Goal: Communication & Community: Answer question/provide support

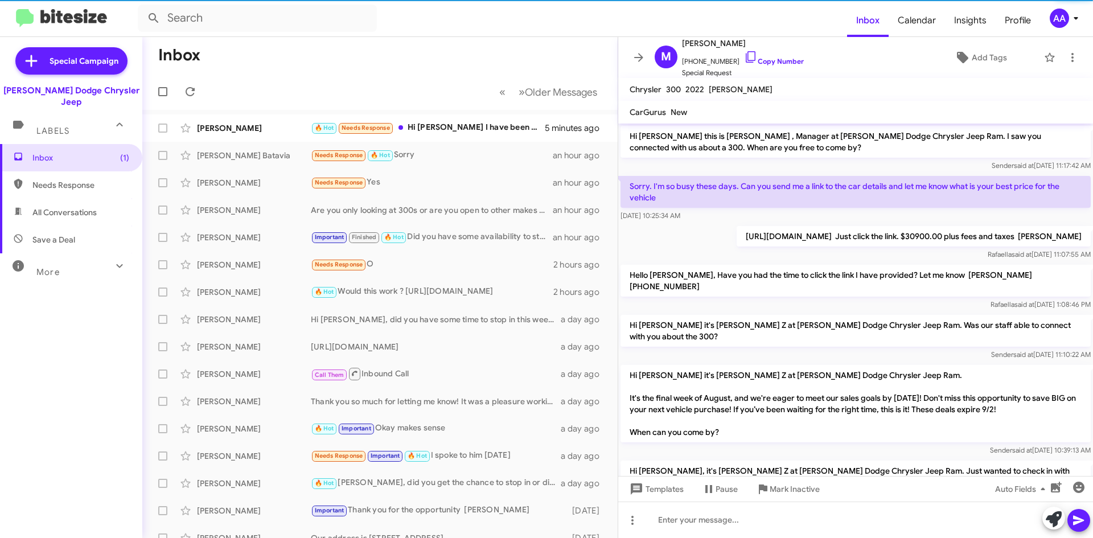
scroll to position [382, 0]
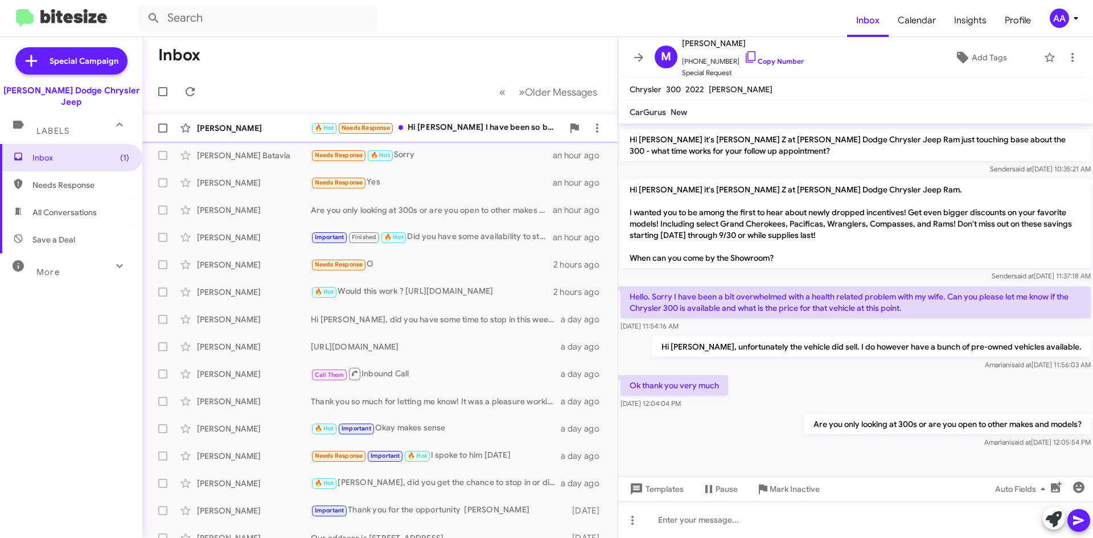
click at [442, 128] on div "🔥 Hot Needs Response Hi Patti I have been so busy. I have been working 30 days …" at bounding box center [437, 127] width 252 height 13
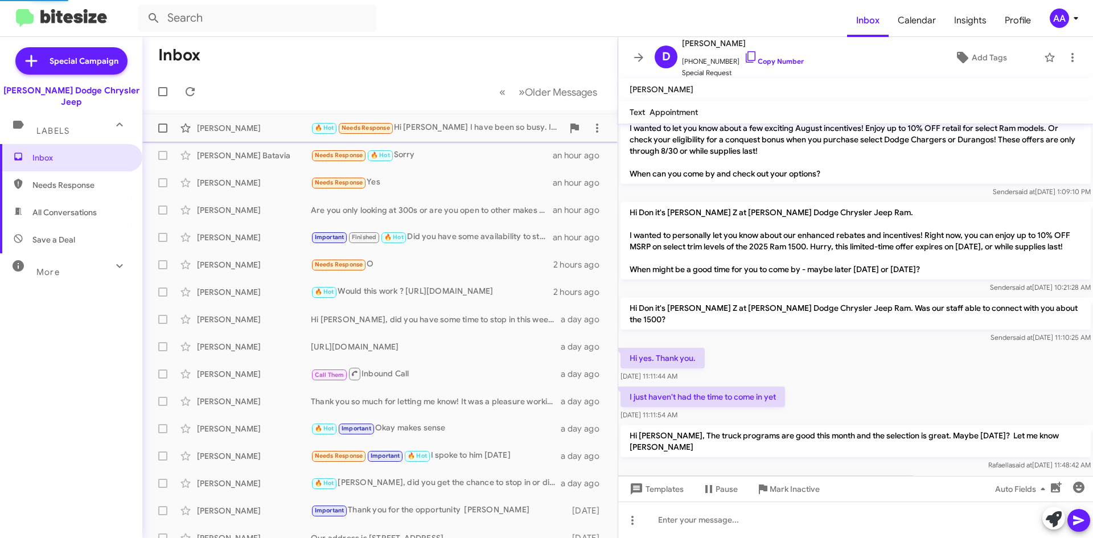
scroll to position [923, 0]
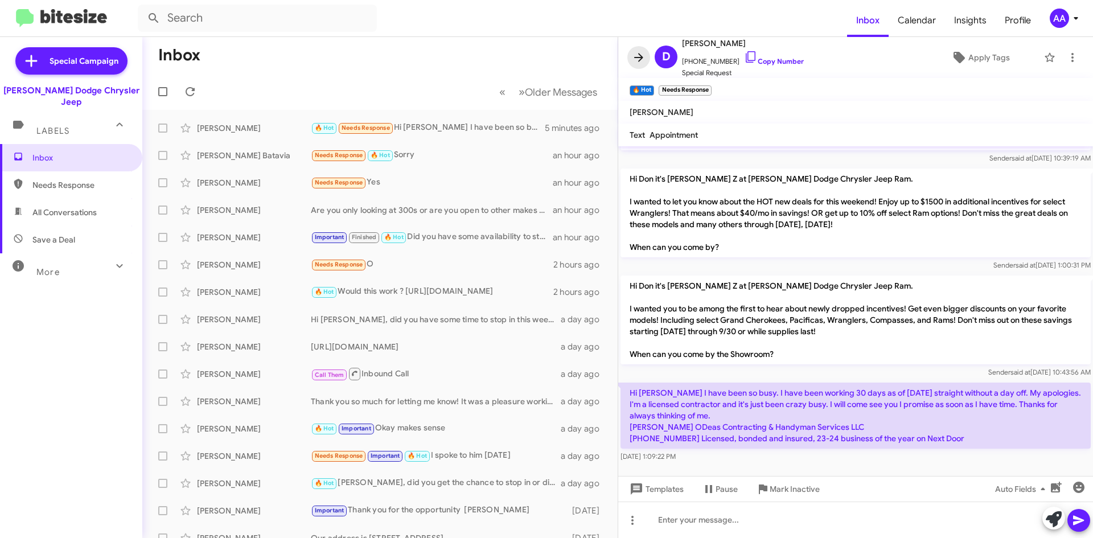
click at [638, 56] on icon at bounding box center [639, 58] width 14 height 14
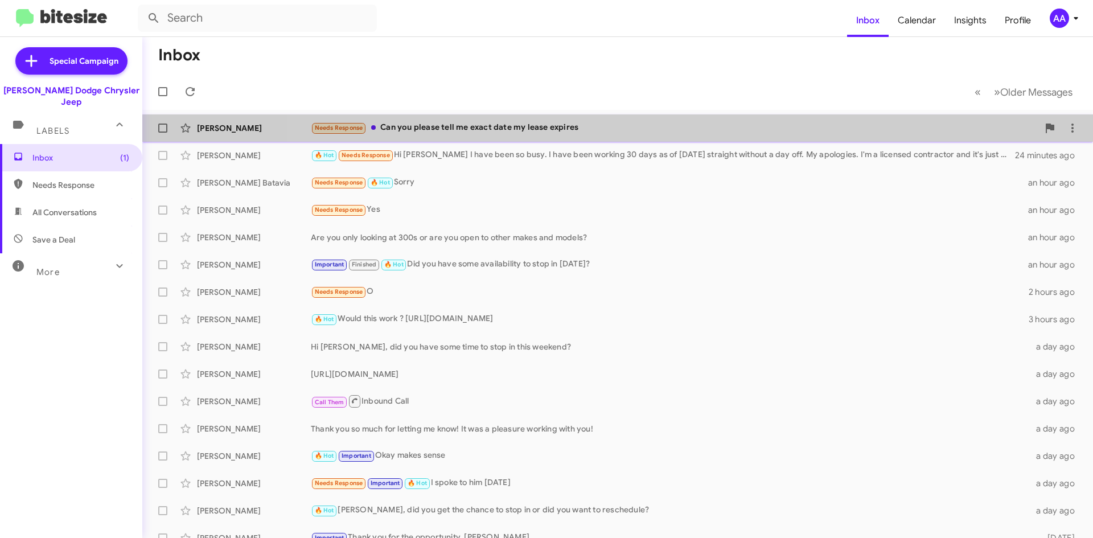
click at [687, 141] on span "[PERSON_NAME] Needs Response Can you please tell me exact date my lease expires…" at bounding box center [617, 127] width 951 height 27
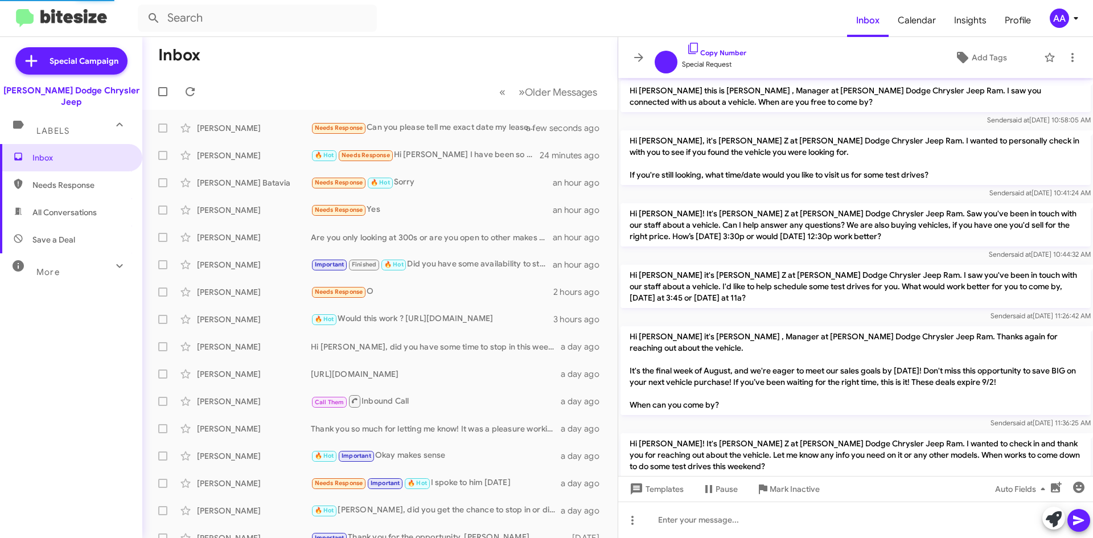
scroll to position [227, 0]
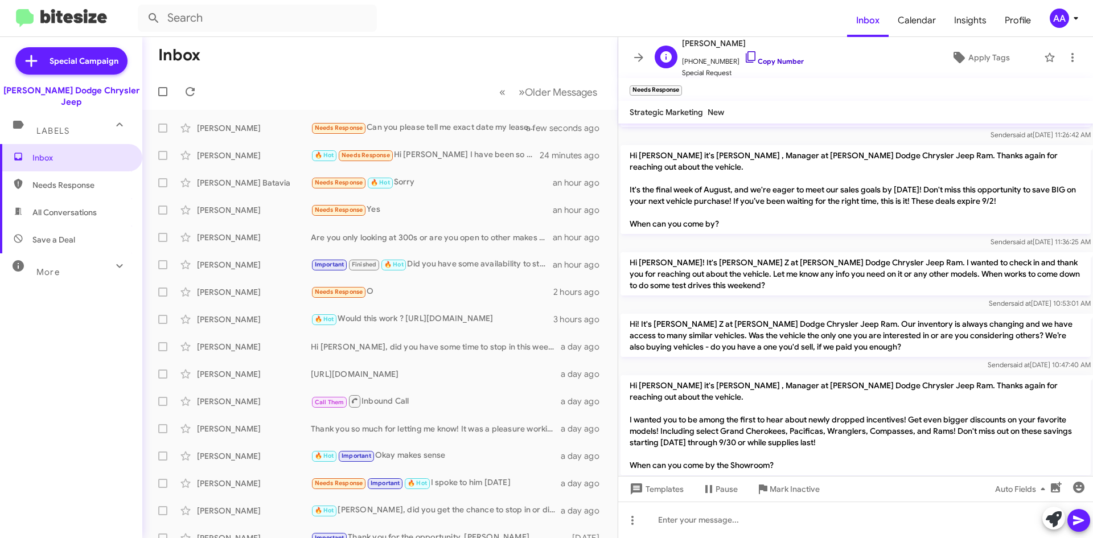
click at [757, 62] on link "Copy Number" at bounding box center [774, 61] width 60 height 9
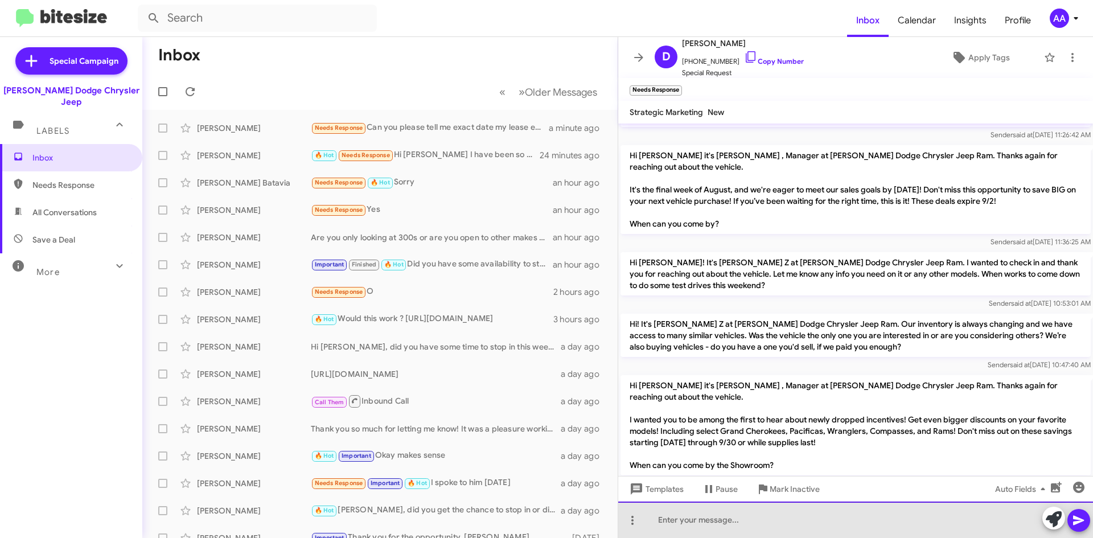
click at [740, 531] on div at bounding box center [855, 520] width 475 height 36
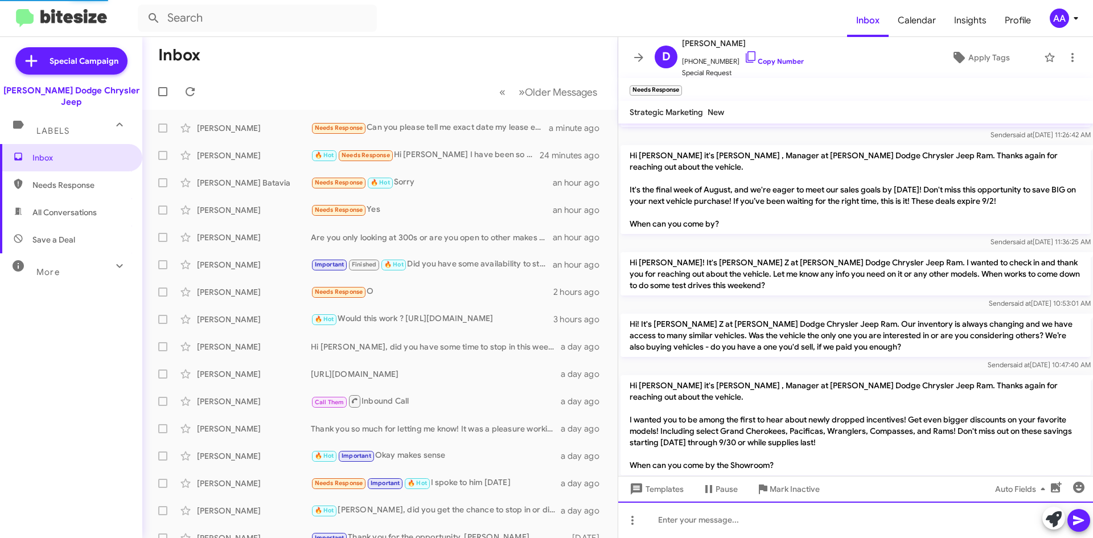
scroll to position [0, 0]
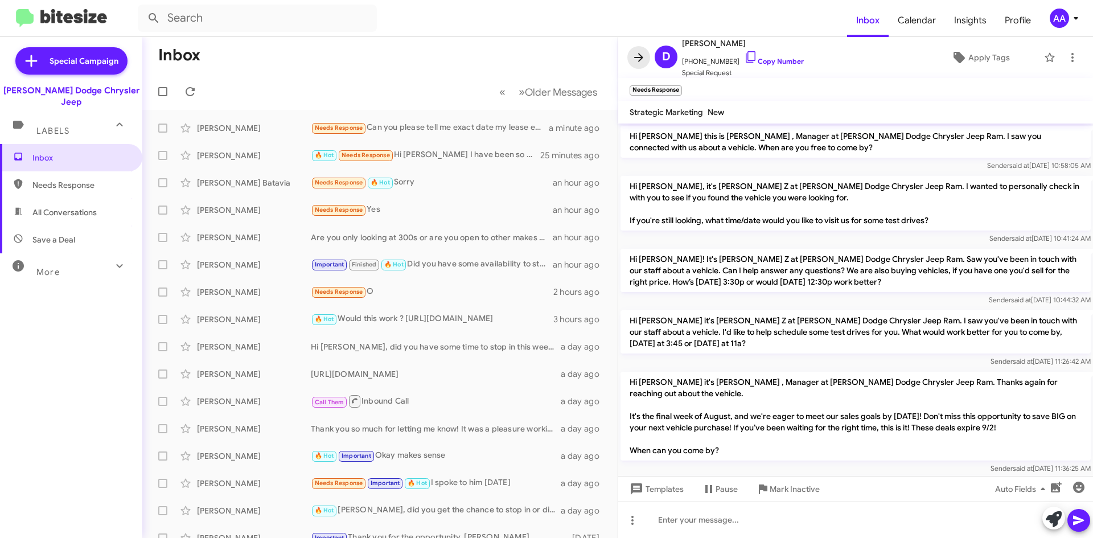
click at [637, 52] on icon at bounding box center [639, 58] width 14 height 14
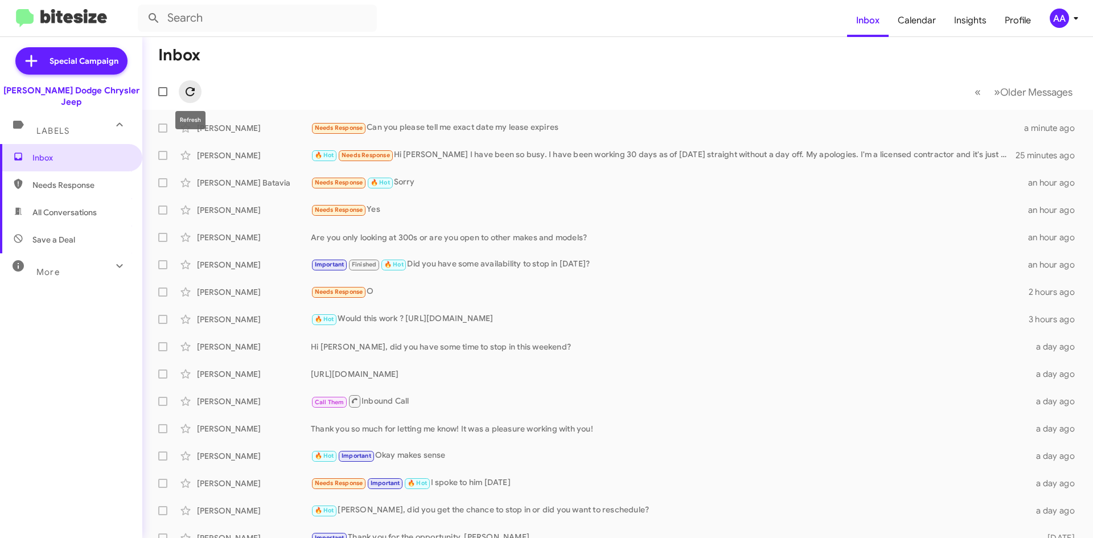
click at [195, 96] on icon at bounding box center [190, 92] width 14 height 14
click at [397, 117] on div "[PERSON_NAME] Needs Response Ok thank you a few seconds ago" at bounding box center [617, 128] width 933 height 23
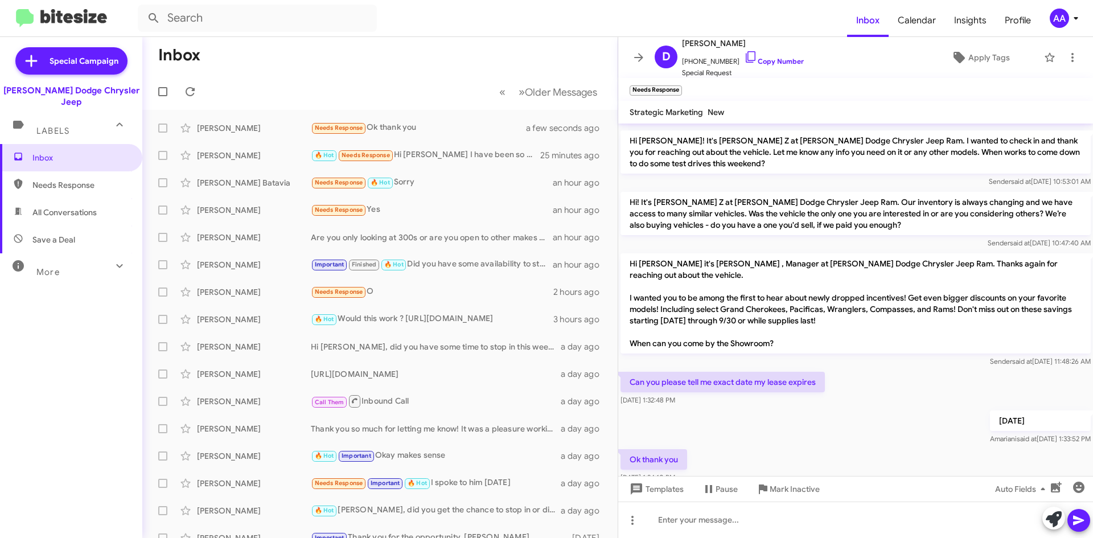
scroll to position [355, 0]
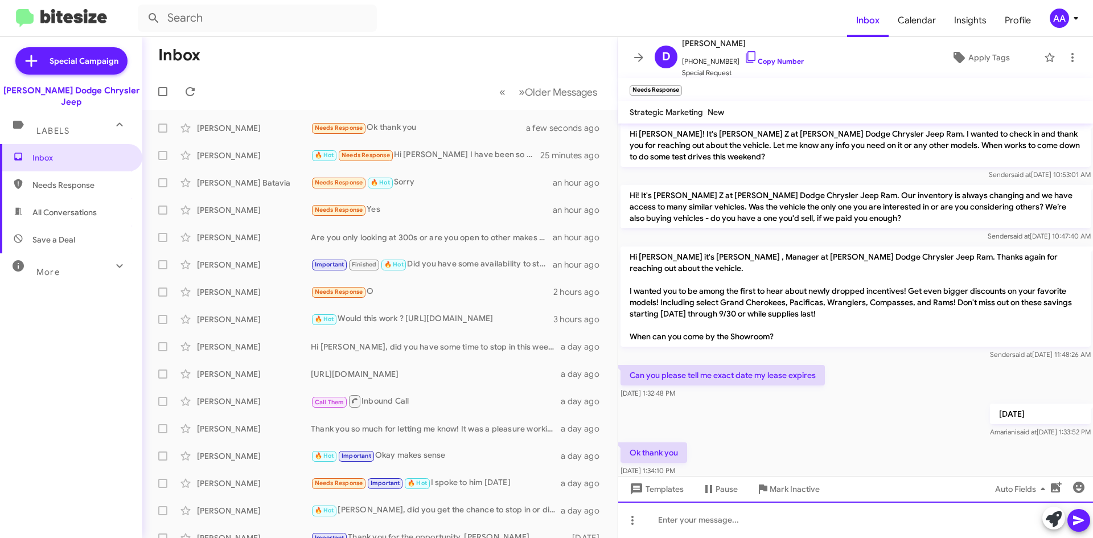
click at [696, 527] on div at bounding box center [855, 520] width 475 height 36
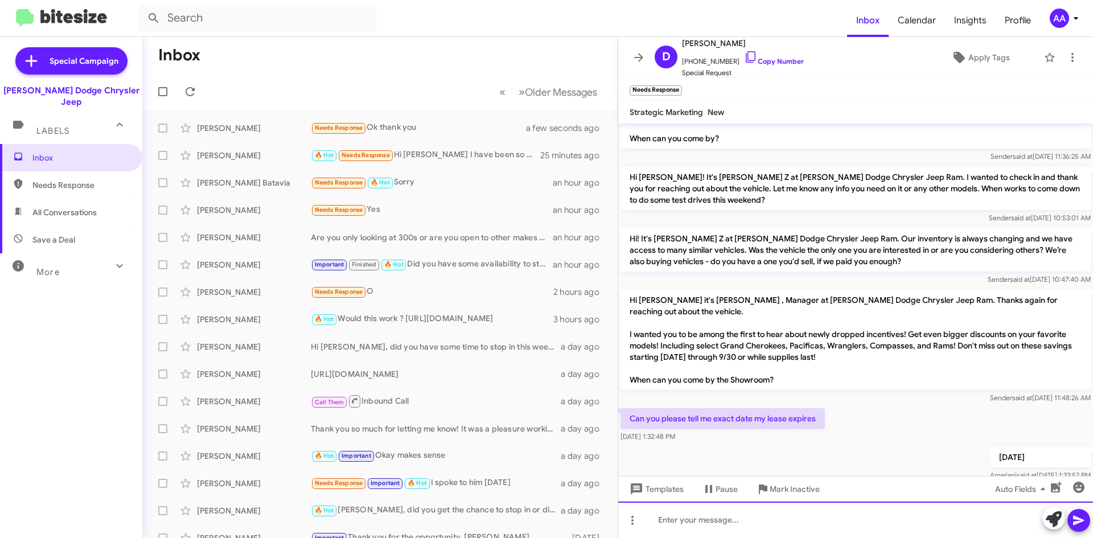
scroll to position [397, 0]
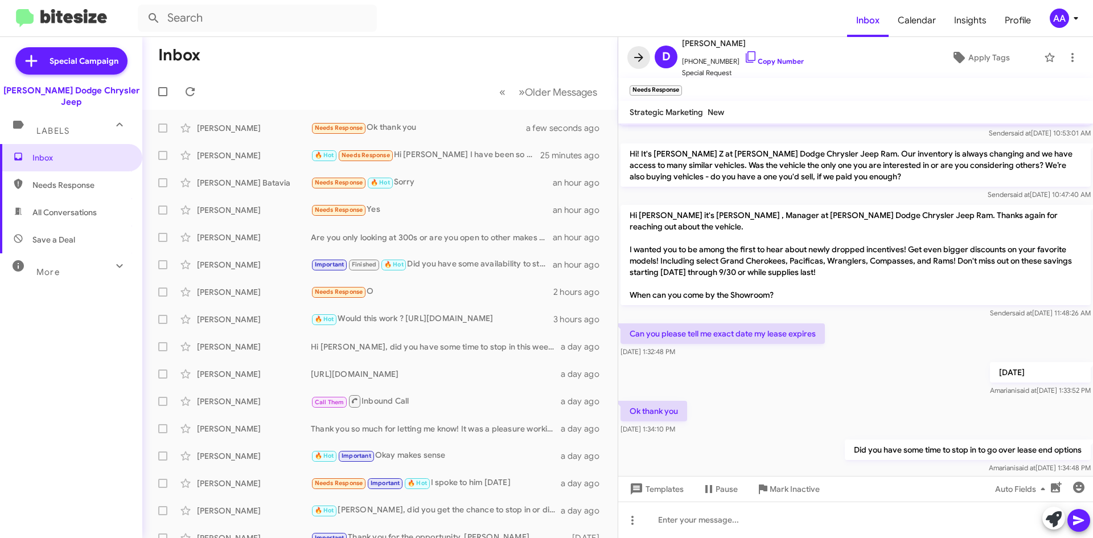
click at [635, 55] on icon at bounding box center [639, 58] width 14 height 14
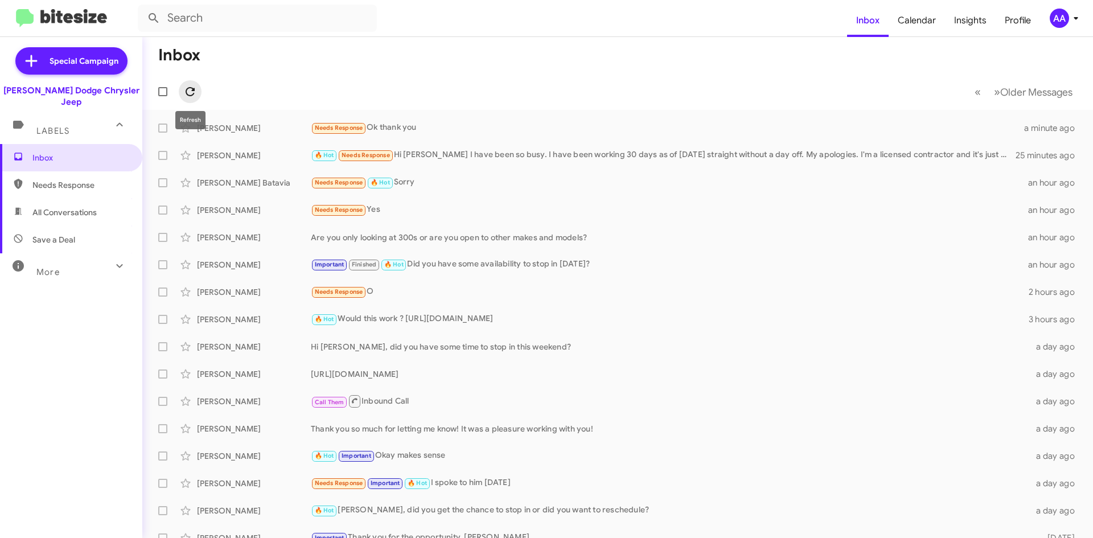
click at [193, 88] on icon at bounding box center [190, 92] width 14 height 14
click at [250, 12] on input "text" at bounding box center [257, 18] width 239 height 27
type input "[PERSON_NAME]"
click at [142, 7] on button at bounding box center [153, 18] width 23 height 23
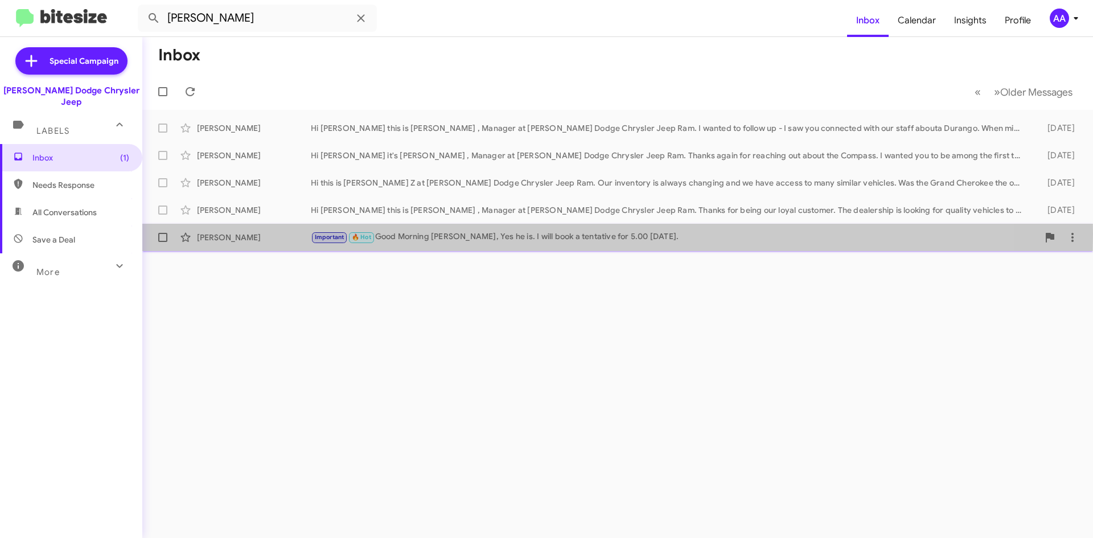
click at [403, 234] on div "Important 🔥 Hot Good Morning [PERSON_NAME], Yes he is. I will book a tentative …" at bounding box center [675, 237] width 728 height 13
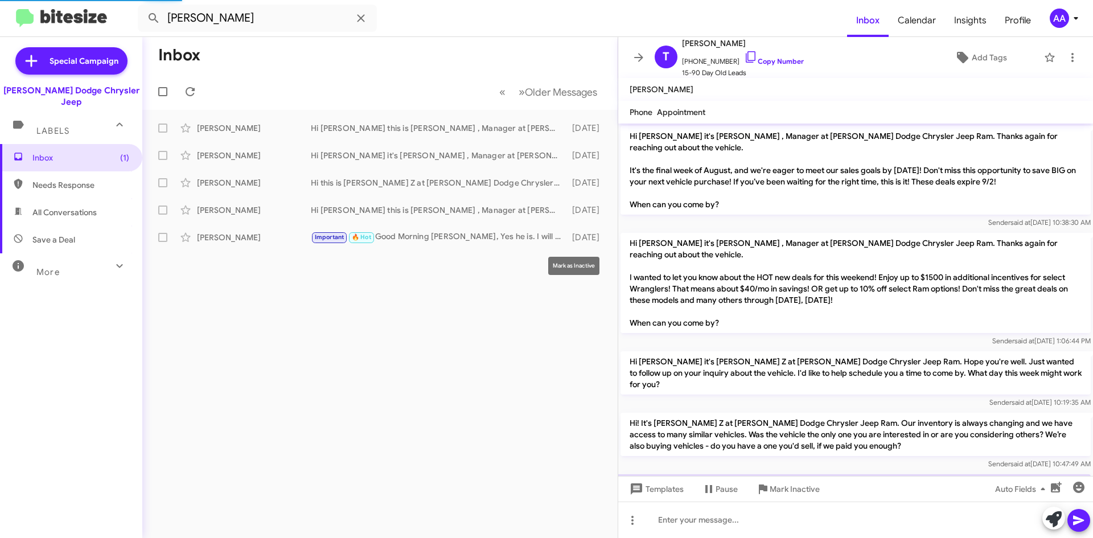
scroll to position [442, 0]
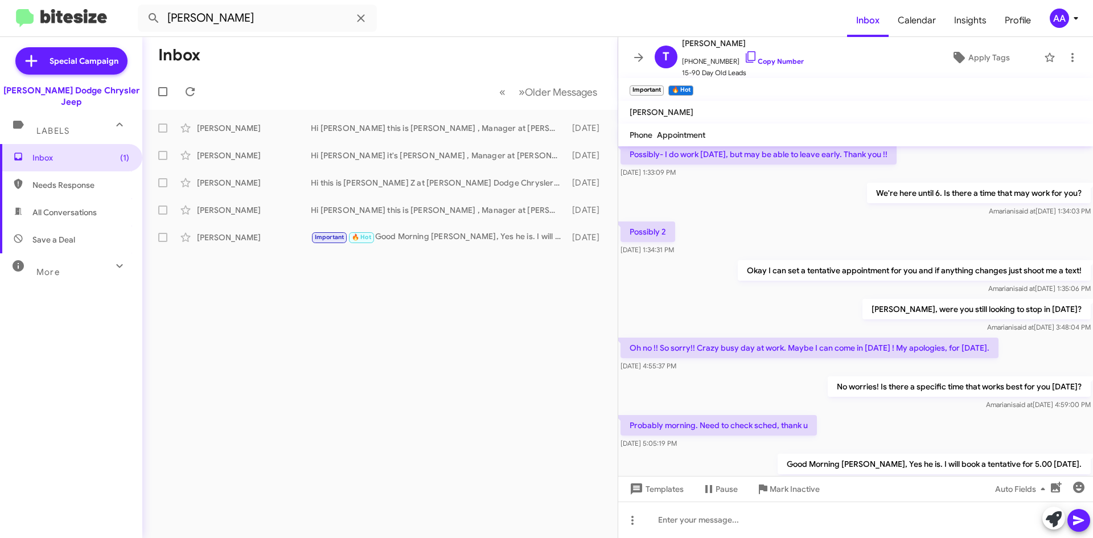
click at [695, 374] on div "No worries! Is there a specific time that works best for you [DATE]? [PERSON_NA…" at bounding box center [855, 393] width 475 height 39
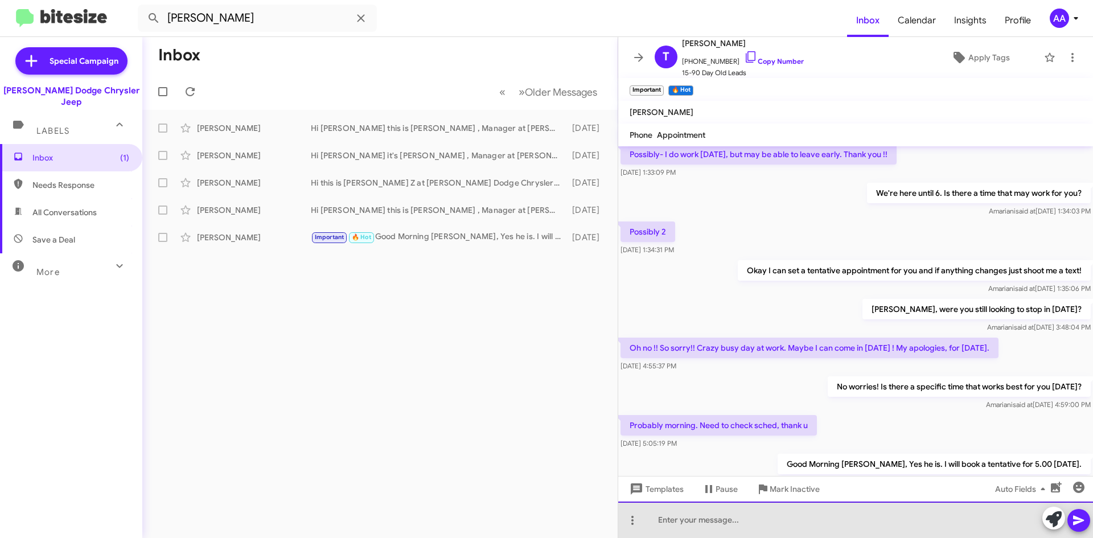
click at [693, 522] on div at bounding box center [855, 520] width 475 height 36
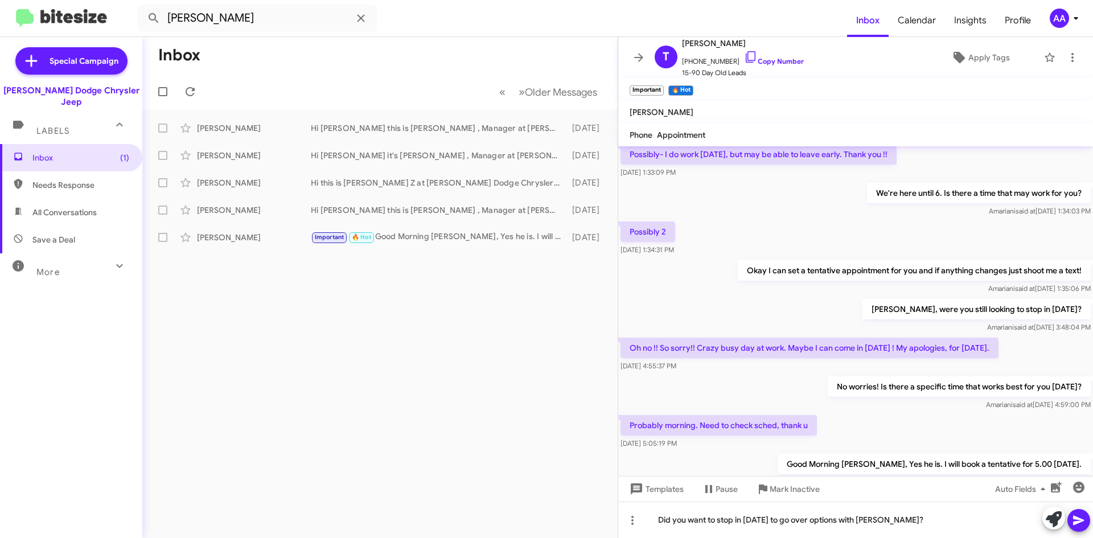
click at [1074, 522] on icon at bounding box center [1078, 521] width 11 height 10
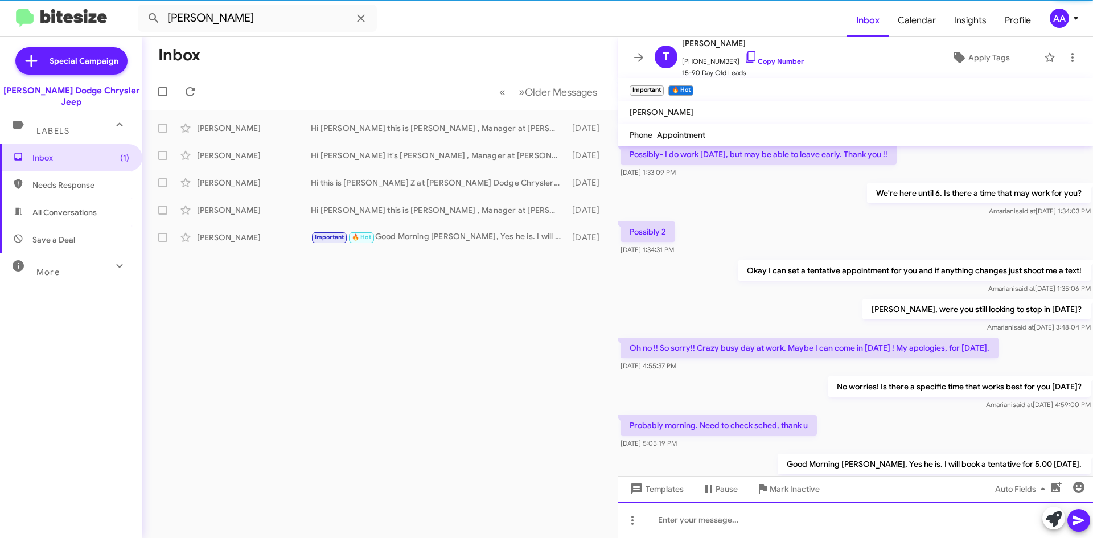
scroll to position [0, 0]
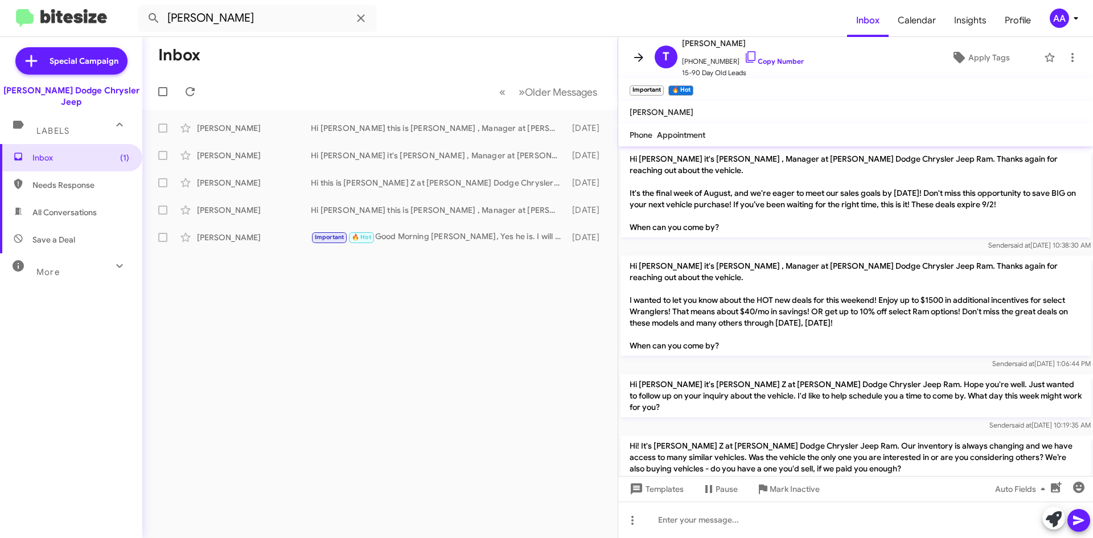
click at [640, 55] on icon at bounding box center [638, 57] width 9 height 9
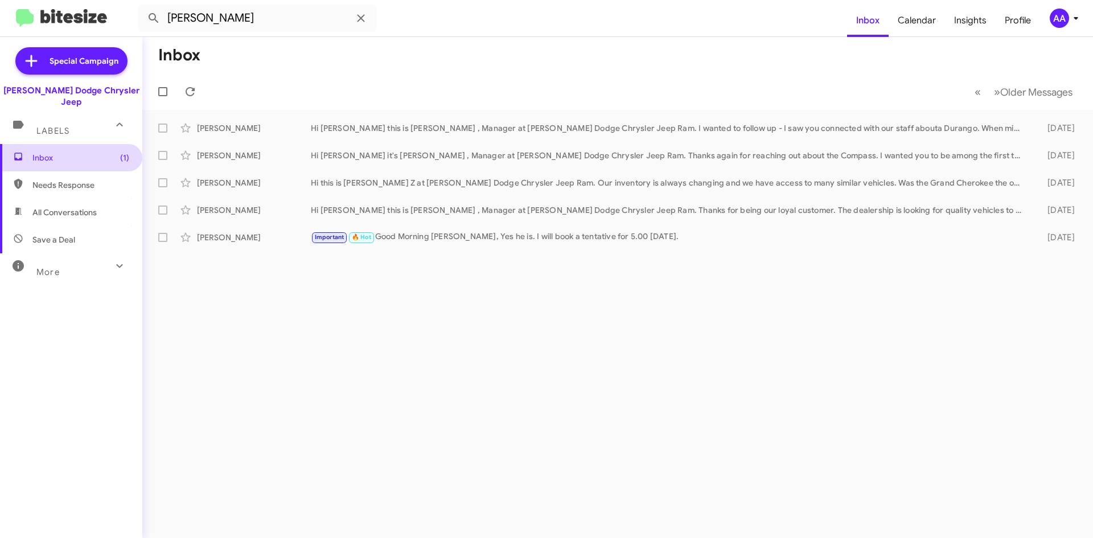
click at [27, 144] on span "Inbox (1)" at bounding box center [71, 157] width 142 height 27
click at [40, 152] on span "Inbox (1)" at bounding box center [80, 157] width 97 height 11
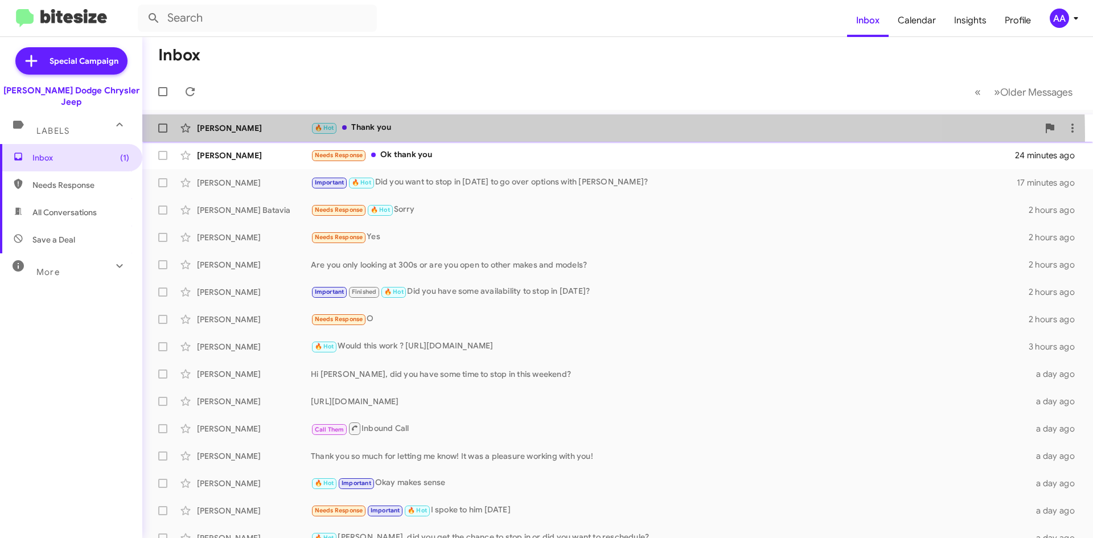
click at [435, 137] on div "[PERSON_NAME] 🔥 Hot Thank you 21 minutes ago" at bounding box center [617, 128] width 933 height 23
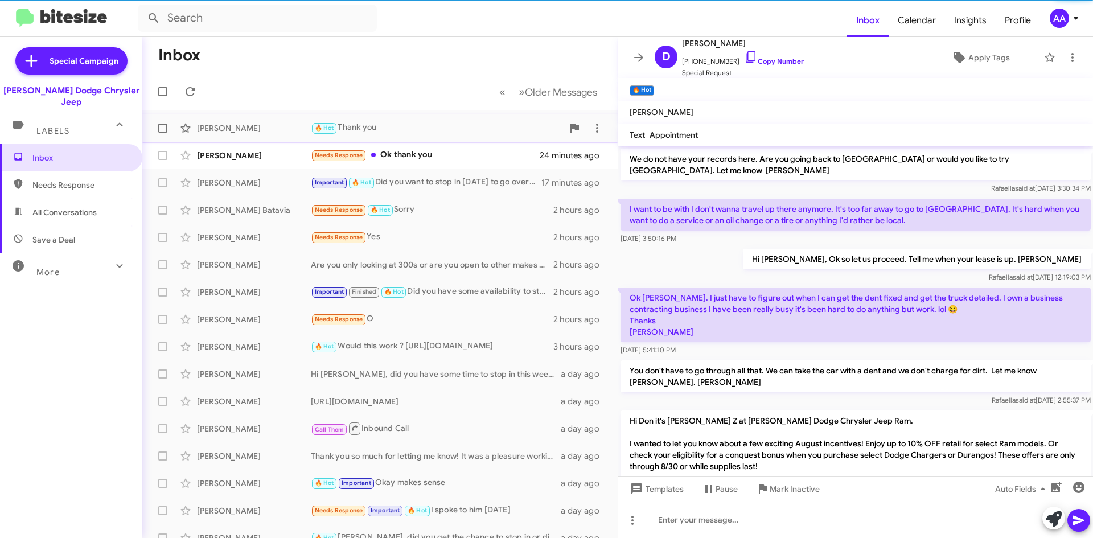
scroll to position [946, 0]
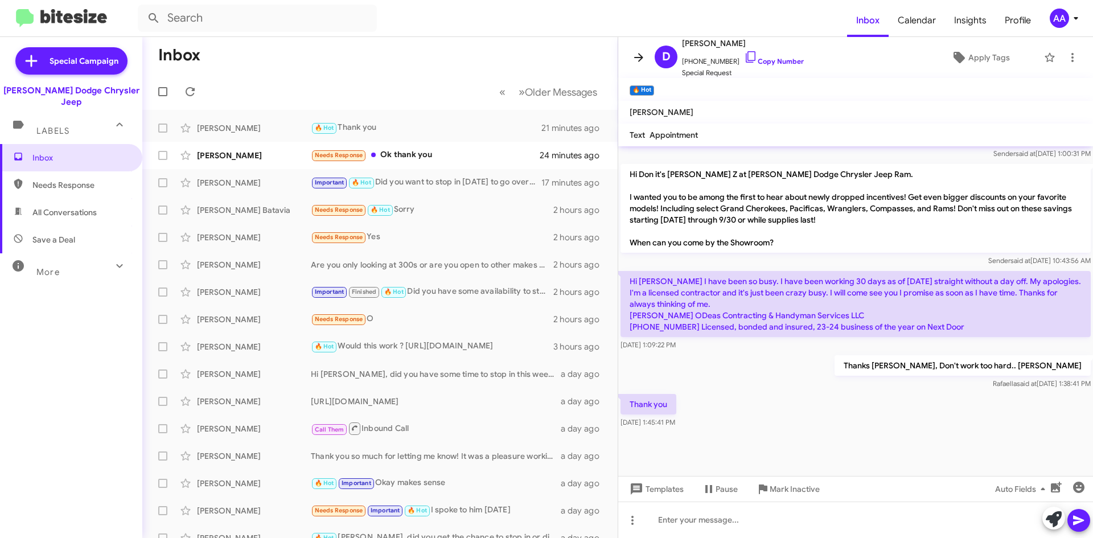
click at [646, 58] on span at bounding box center [639, 58] width 23 height 14
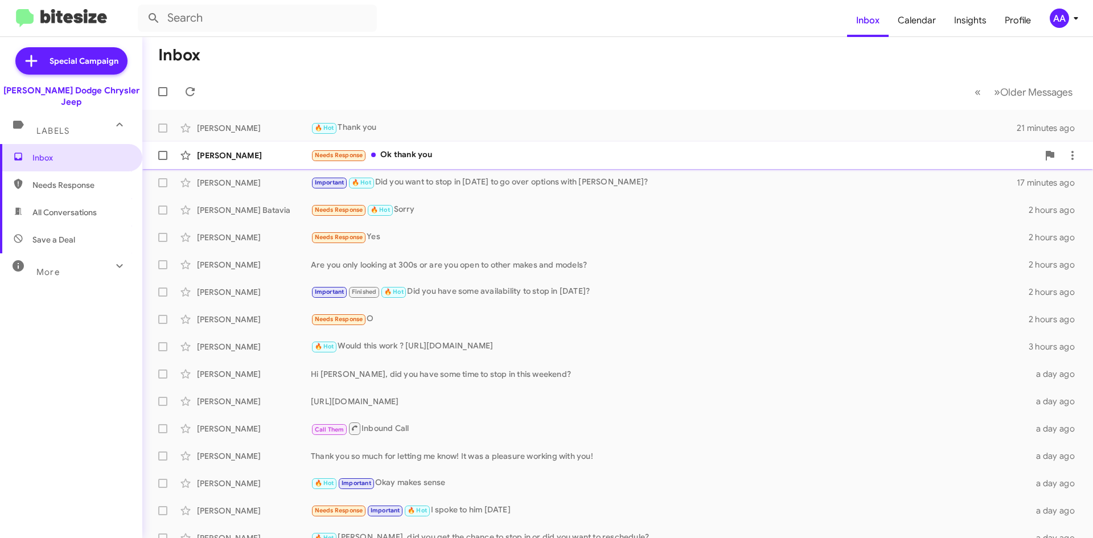
click at [483, 151] on div "Needs Response Ok thank you" at bounding box center [675, 155] width 728 height 13
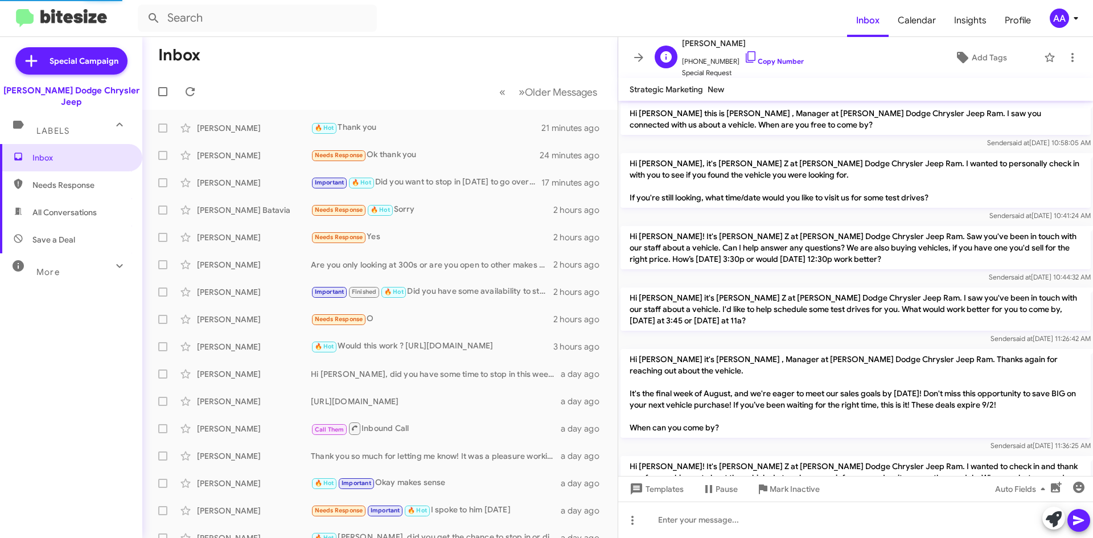
scroll to position [499, 0]
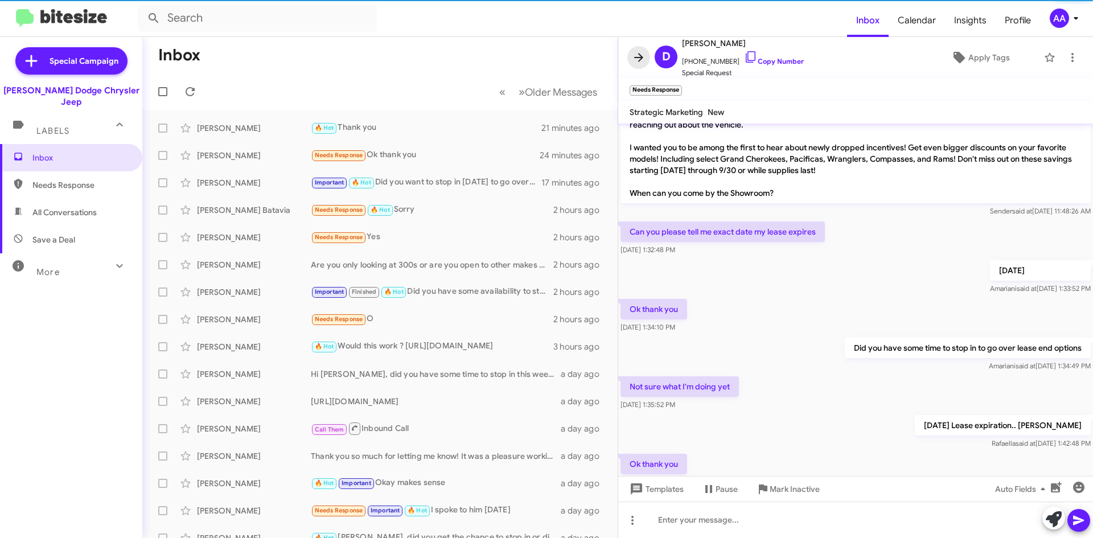
click at [634, 59] on icon at bounding box center [639, 58] width 14 height 14
